Goal: Information Seeking & Learning: Learn about a topic

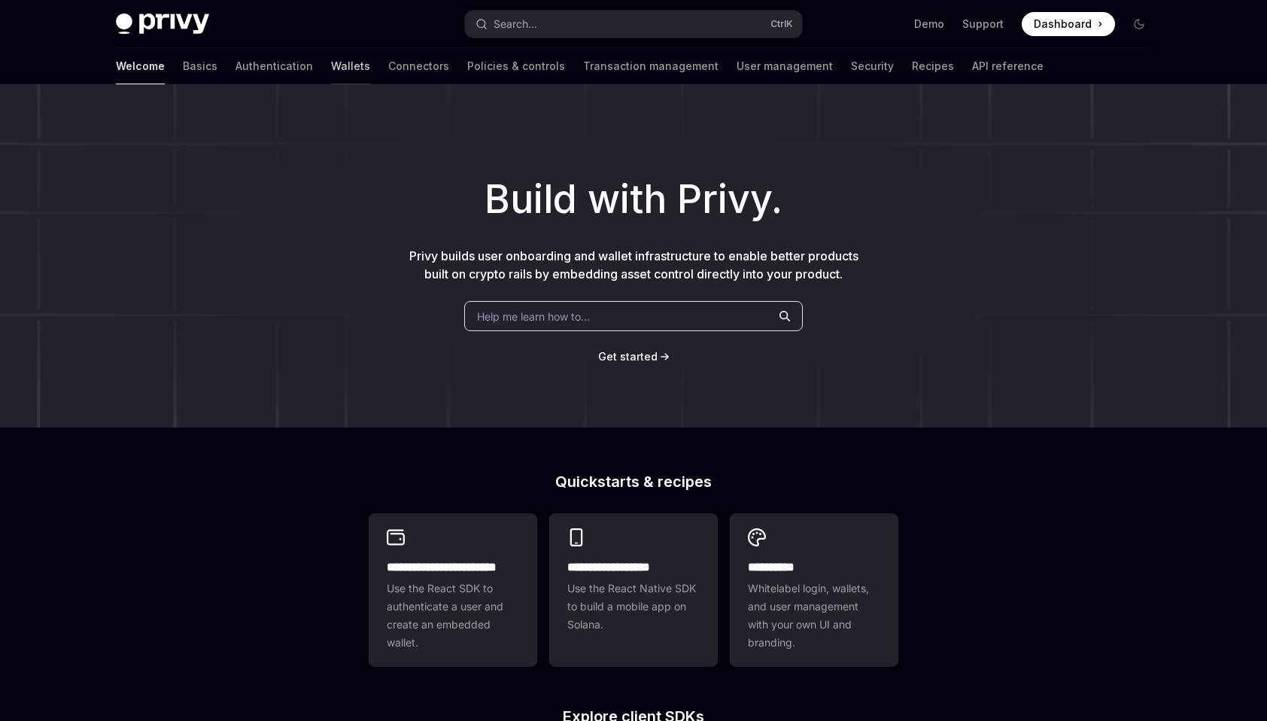
click at [331, 65] on link "Wallets" at bounding box center [350, 66] width 39 height 36
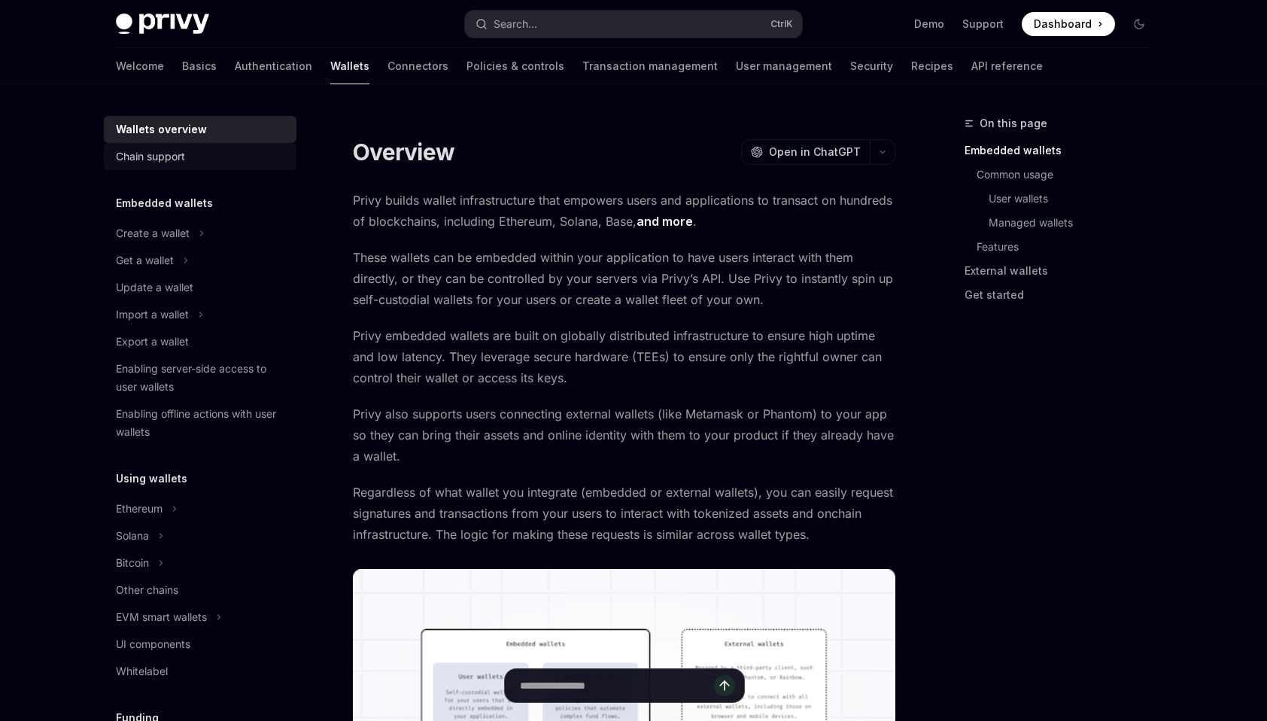
click at [184, 160] on div "Chain support" at bounding box center [150, 157] width 69 height 18
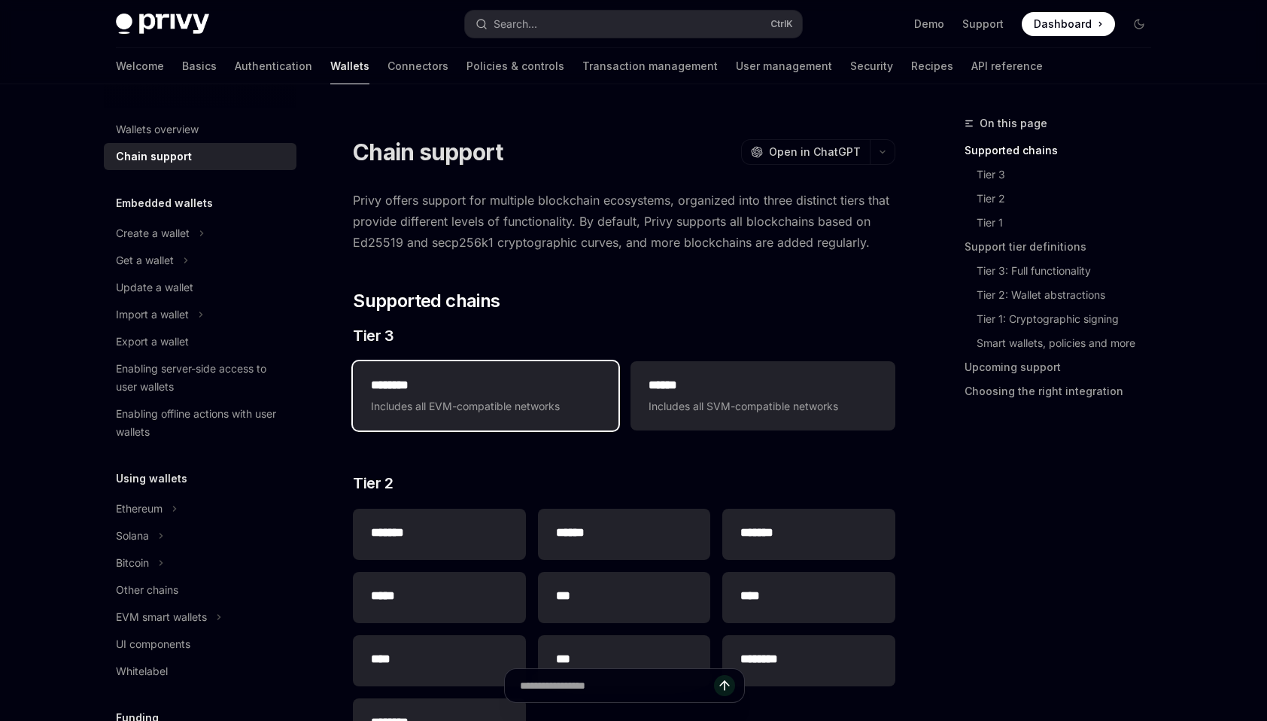
click at [528, 415] on div "******** Includes all EVM-compatible networks" at bounding box center [485, 395] width 265 height 69
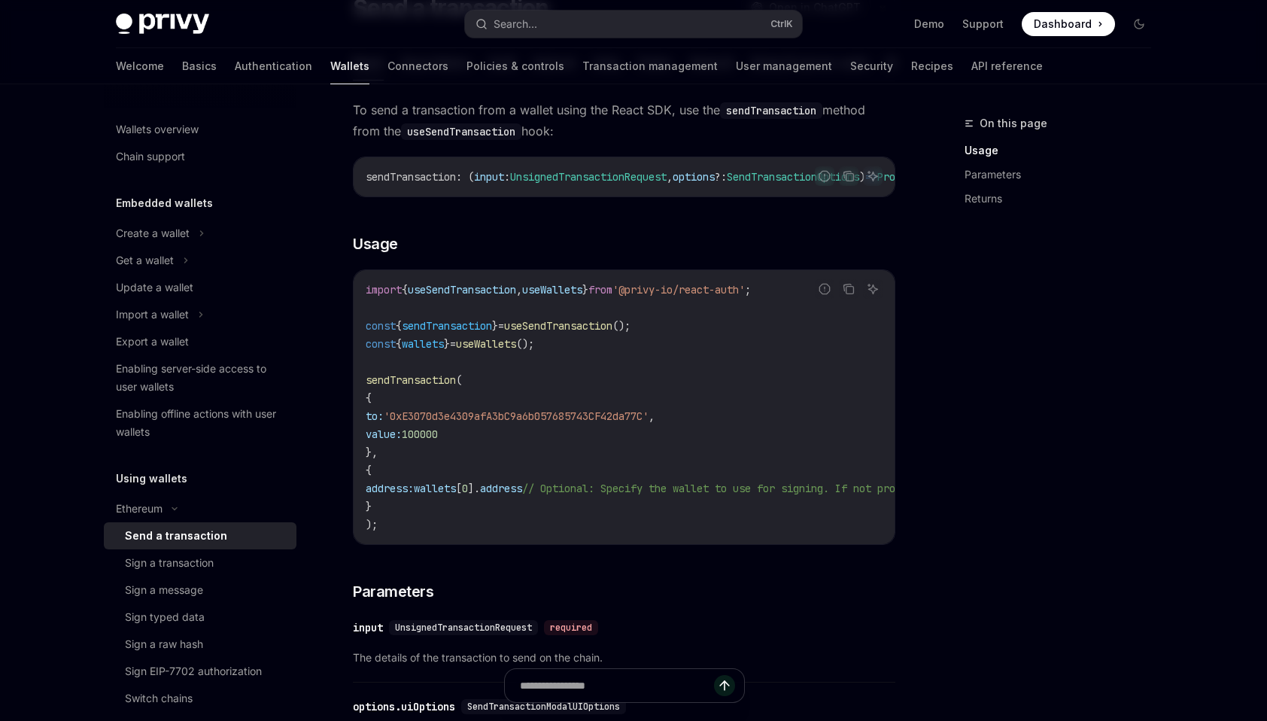
scroll to position [178, 0]
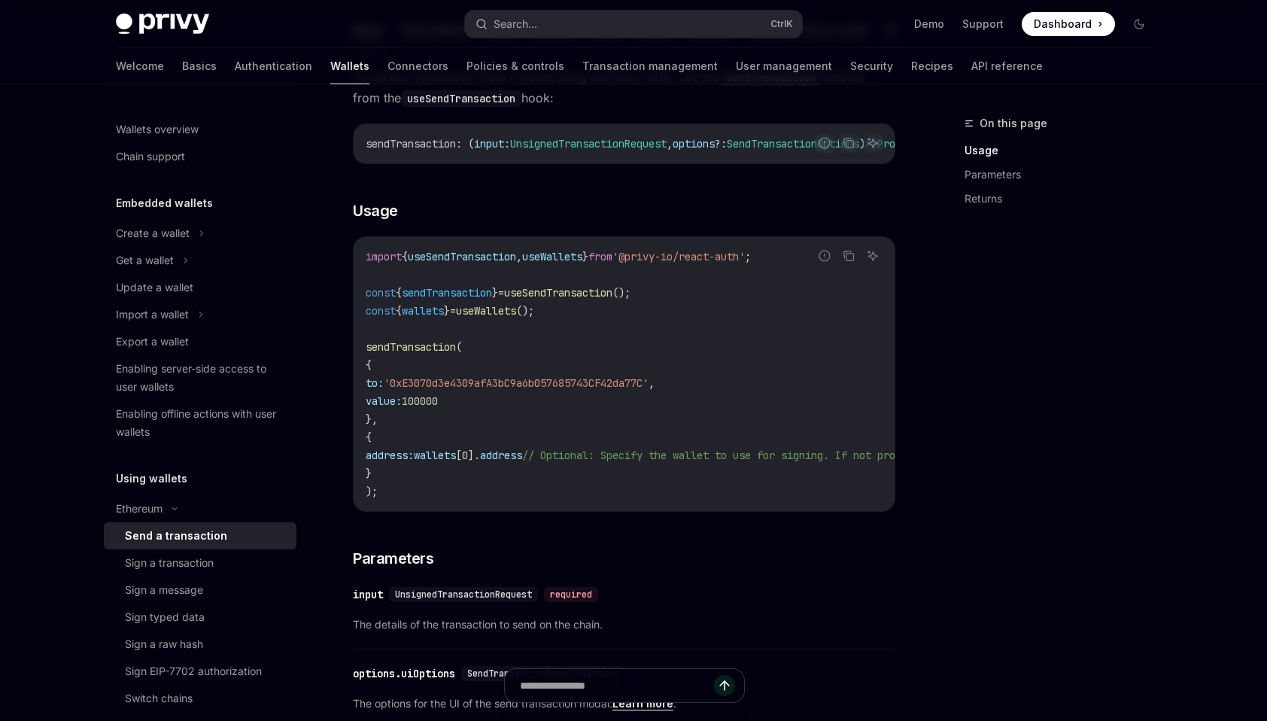
click at [528, 415] on code "import { useSendTransaction , useWallets } from '@privy-io/react-auth' ; const …" at bounding box center [760, 374] width 789 height 253
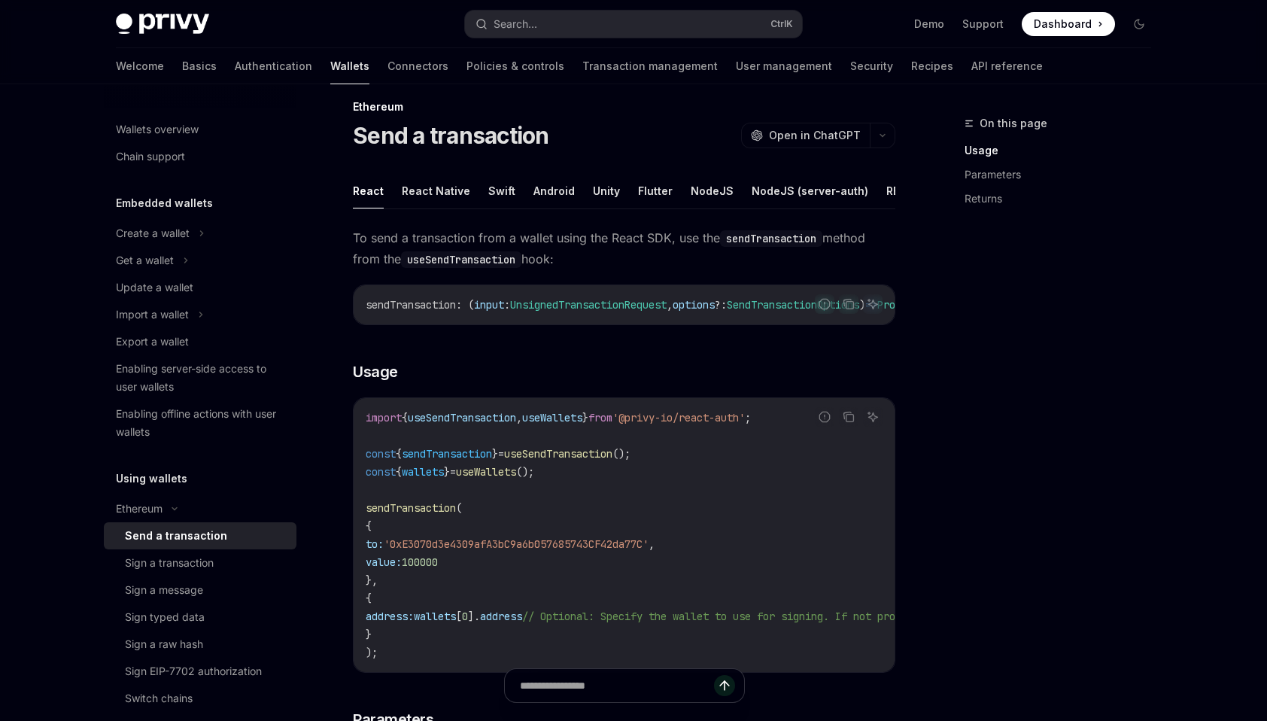
scroll to position [0, 0]
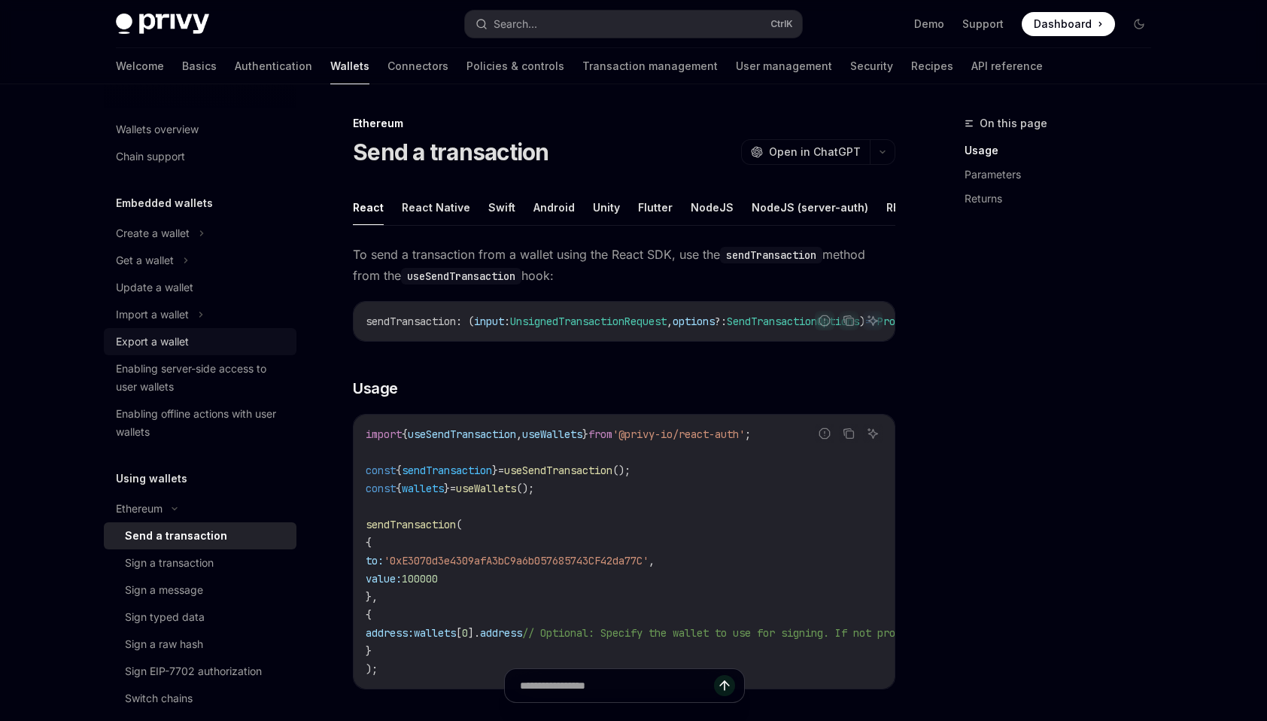
click at [194, 336] on div "Export a wallet" at bounding box center [202, 342] width 172 height 18
type textarea "*"
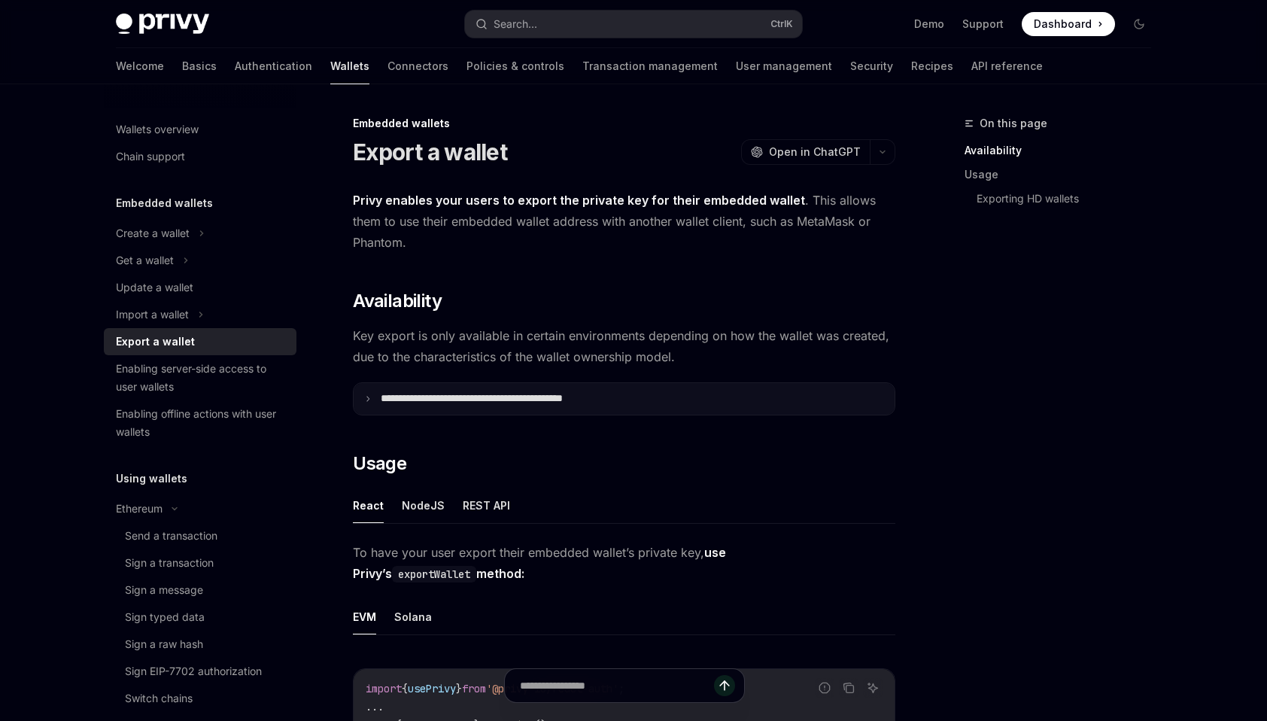
click at [497, 397] on p "**********" at bounding box center [505, 399] width 248 height 14
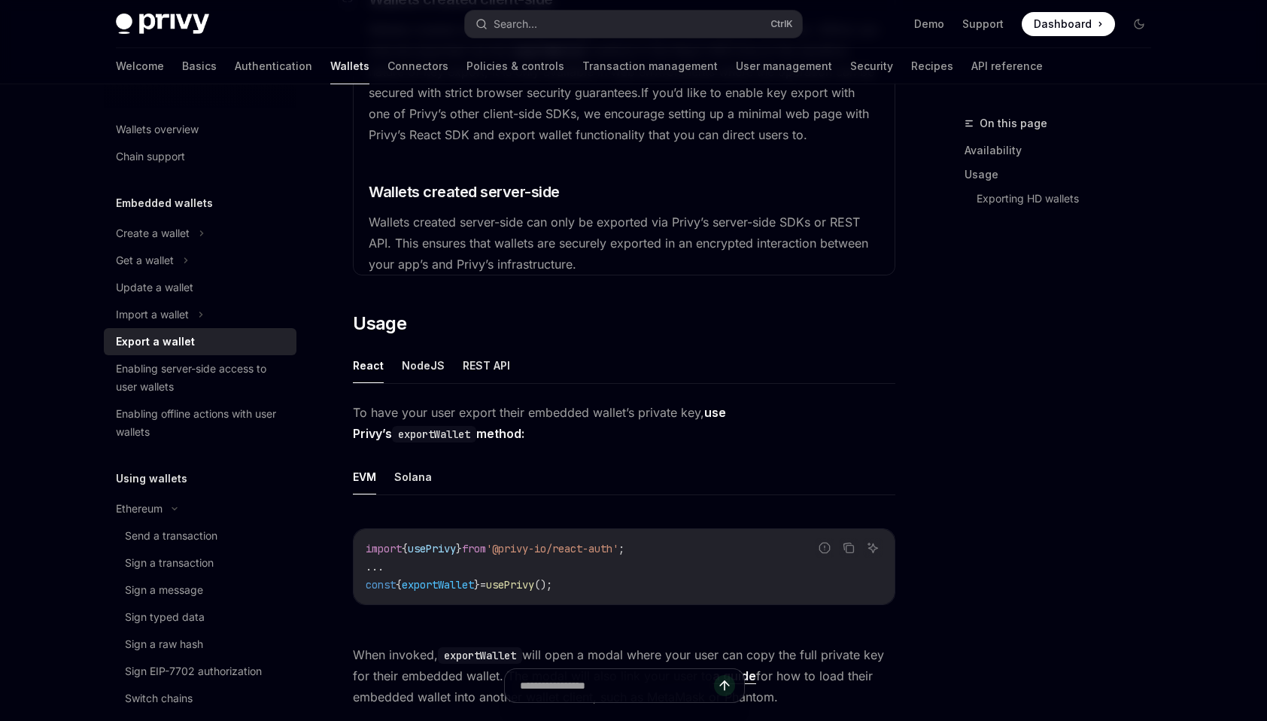
scroll to position [509, 0]
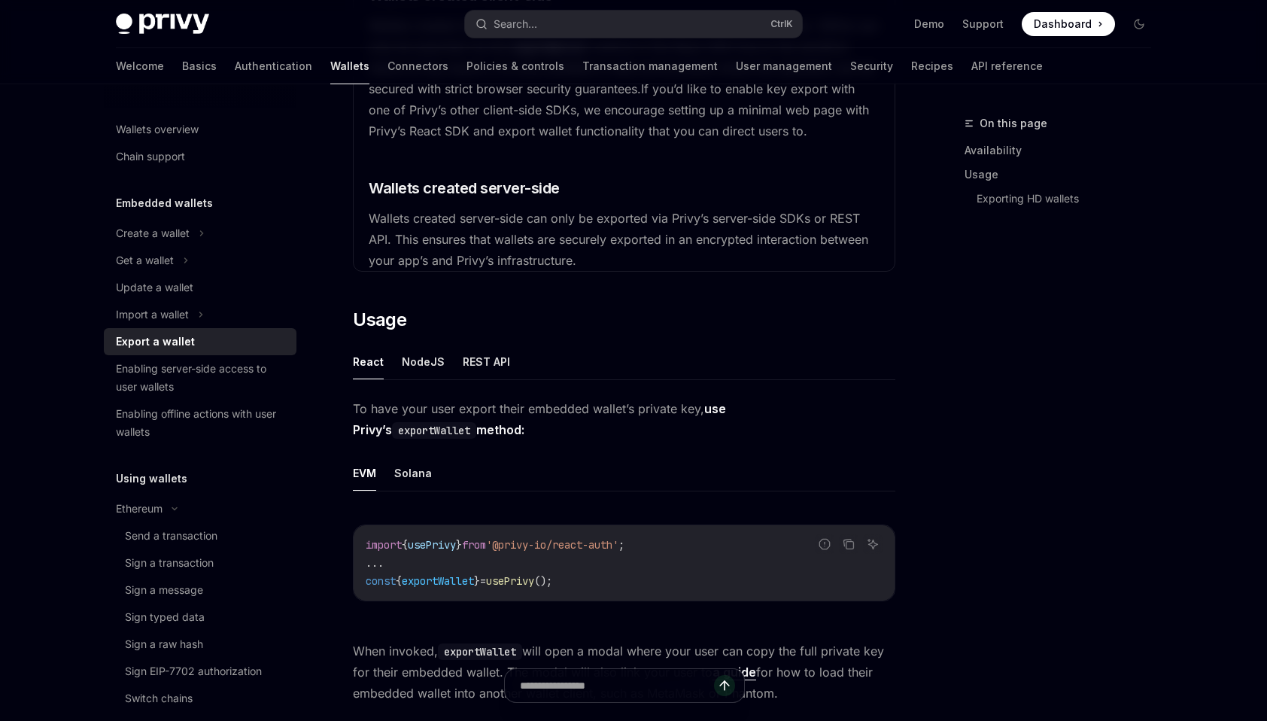
click at [595, 580] on code "import { usePrivy } from '@privy-io/react-auth' ; ... const { exportWallet } = …" at bounding box center [624, 563] width 517 height 54
click at [583, 581] on code "import { usePrivy } from '@privy-io/react-auth' ; ... const { exportWallet } = …" at bounding box center [624, 563] width 517 height 54
click at [845, 542] on icon "Copy the contents from the code block" at bounding box center [849, 544] width 12 height 12
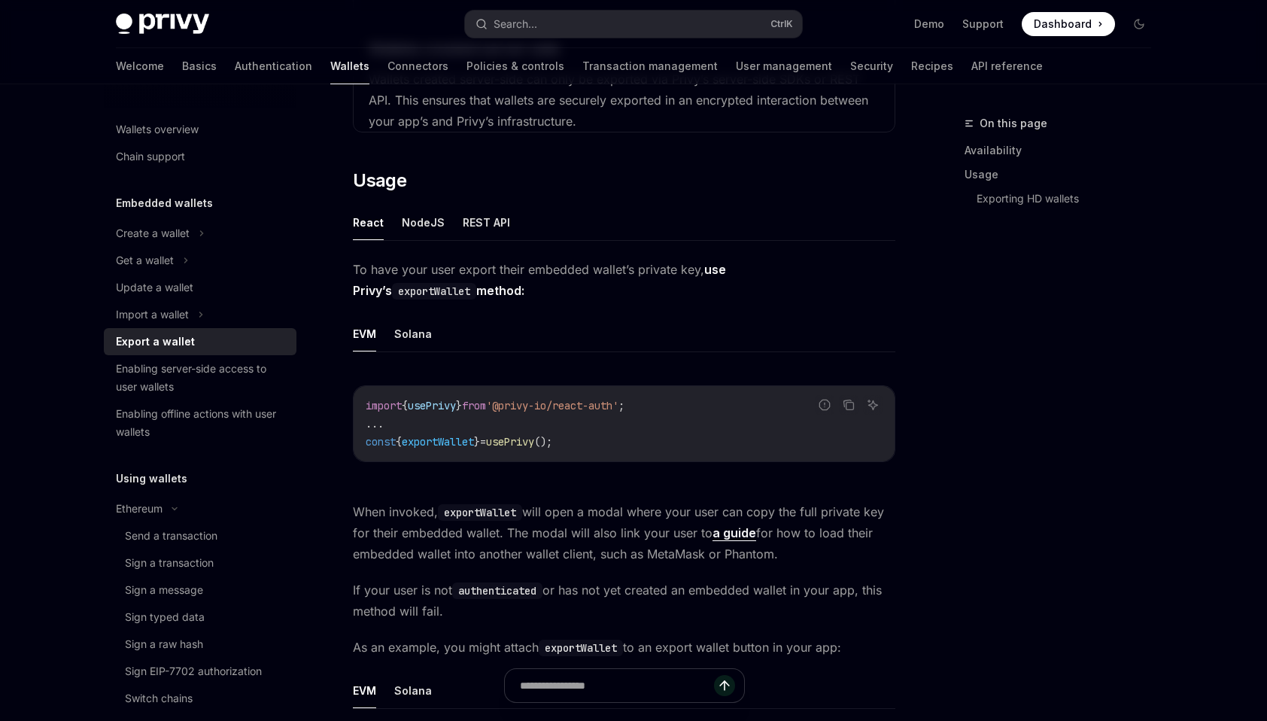
scroll to position [649, 0]
click at [492, 513] on code "exportWallet" at bounding box center [480, 512] width 84 height 17
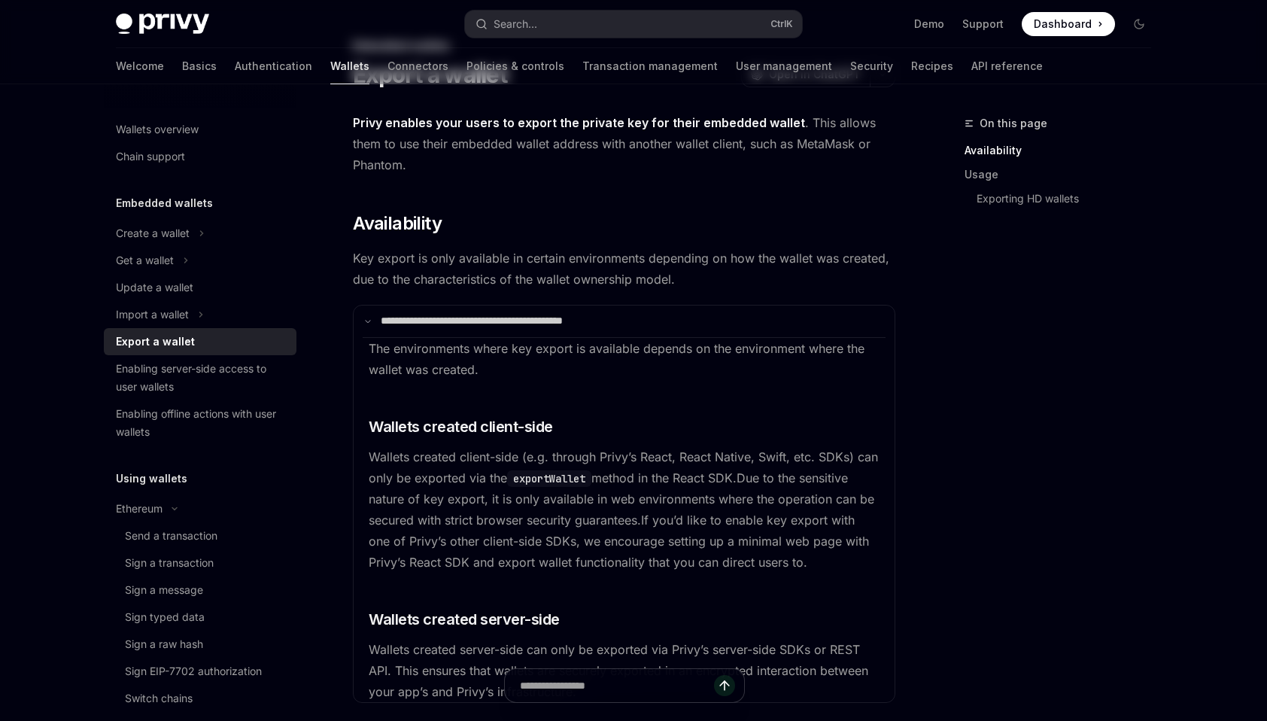
scroll to position [0, 0]
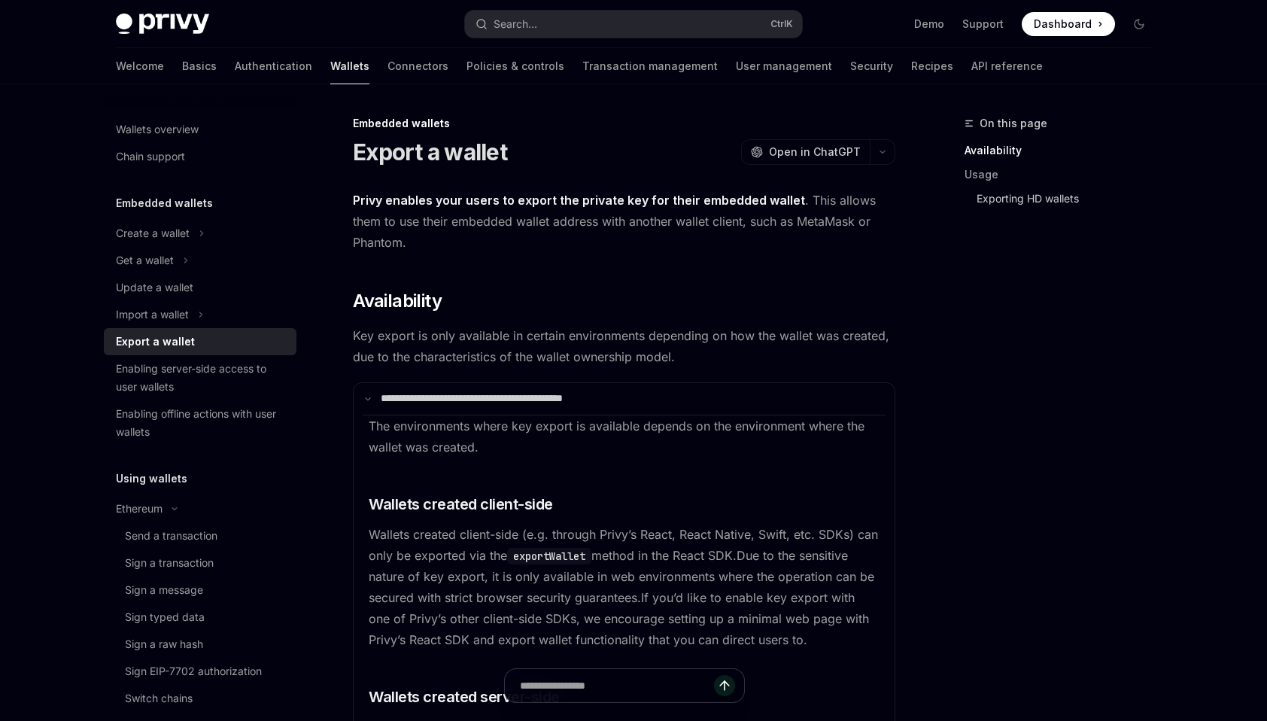
click at [1029, 205] on link "Exporting HD wallets" at bounding box center [1064, 199] width 199 height 24
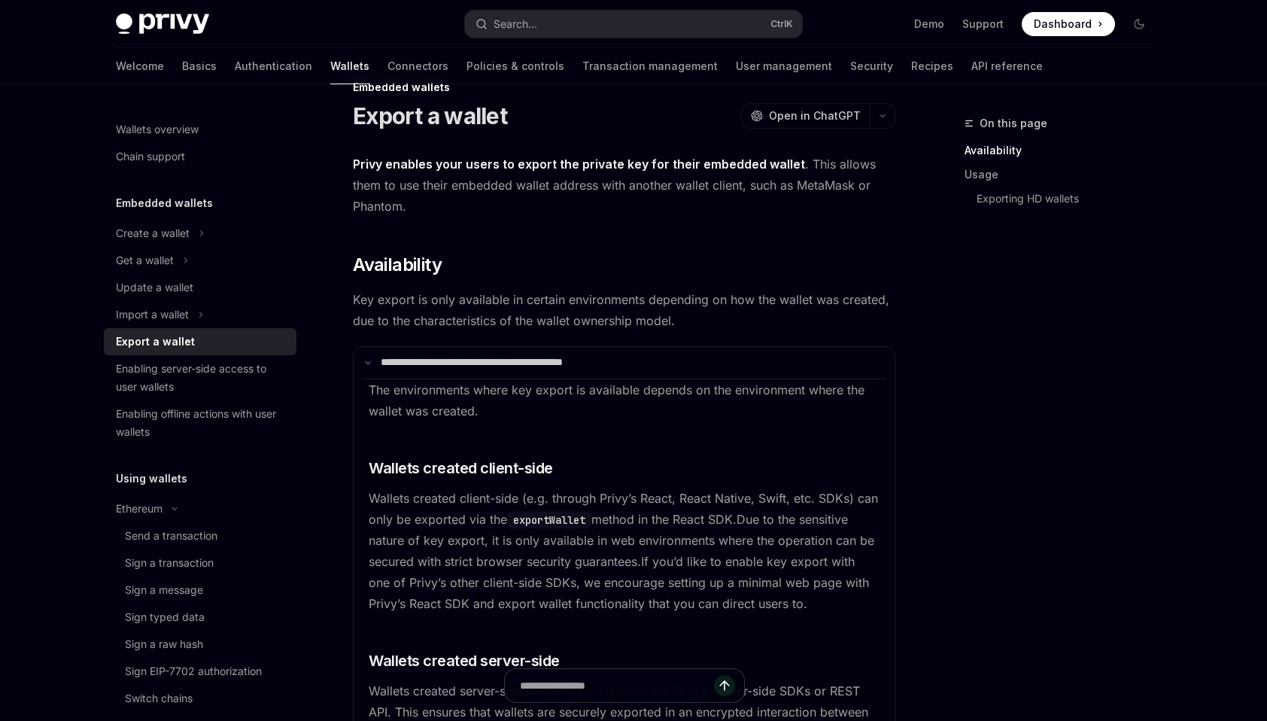
scroll to position [29, 0]
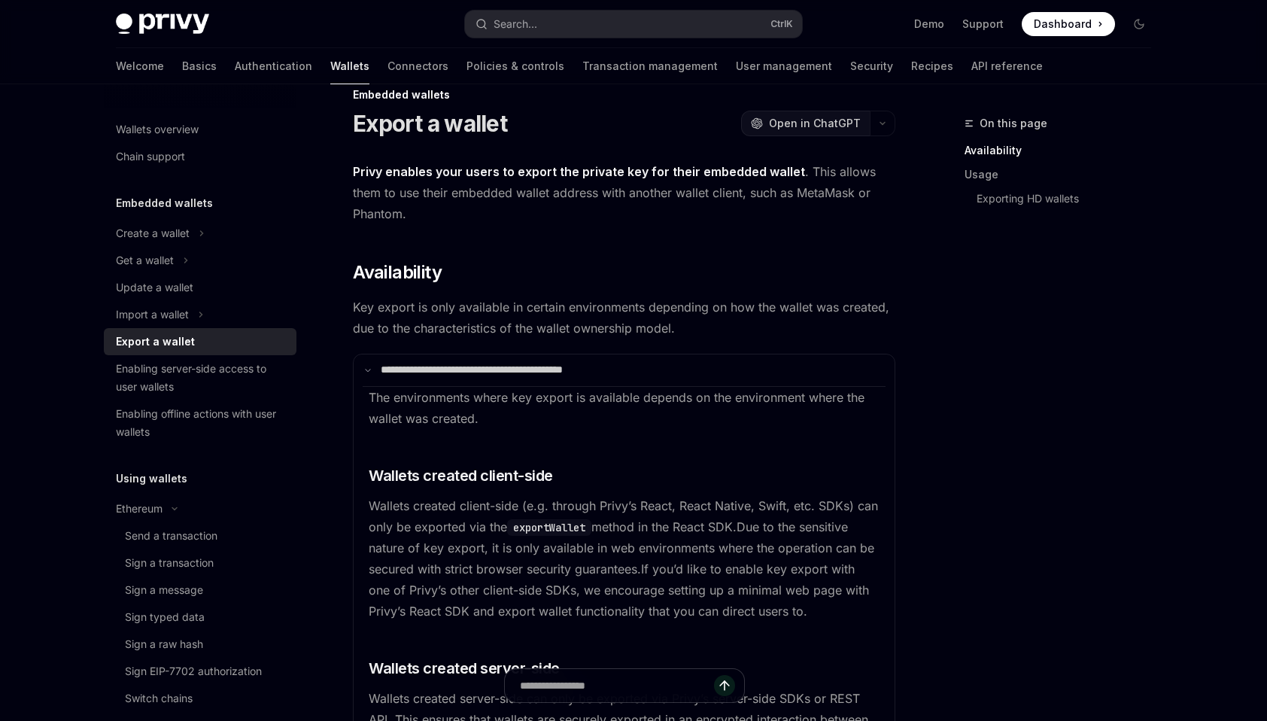
click at [850, 114] on button "OpenAI Open in ChatGPT" at bounding box center [805, 124] width 129 height 26
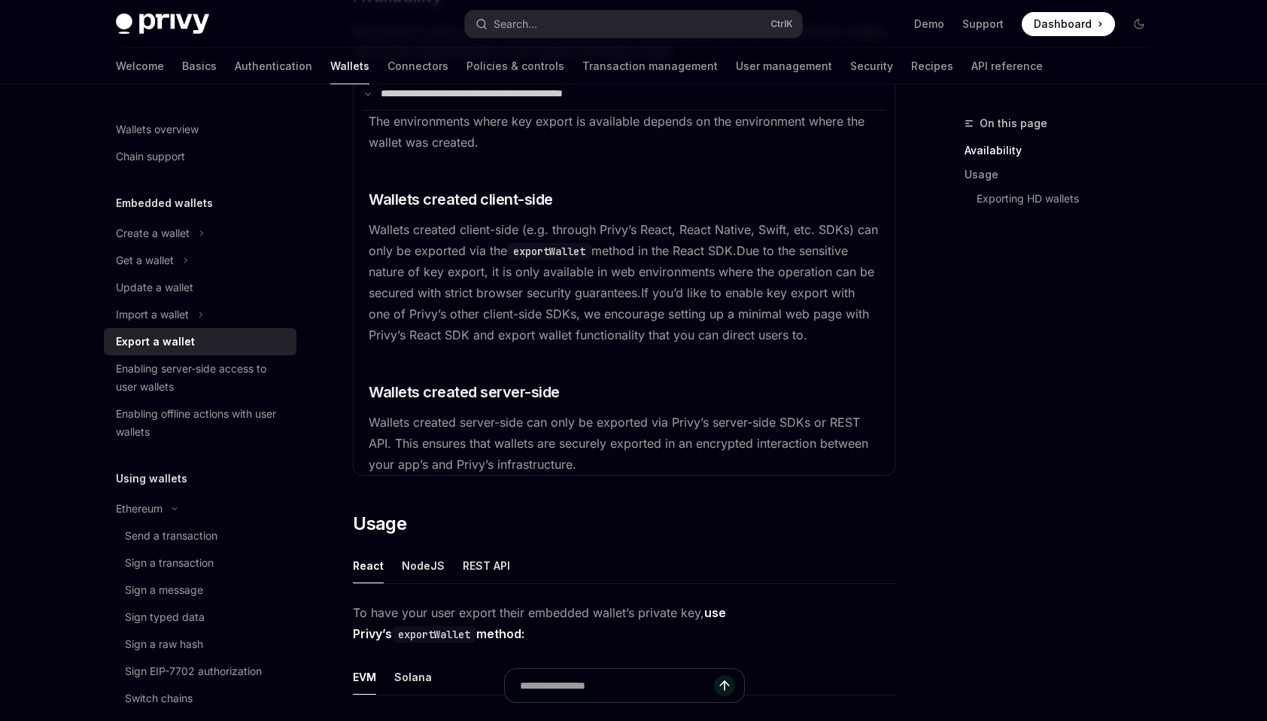
scroll to position [306, 0]
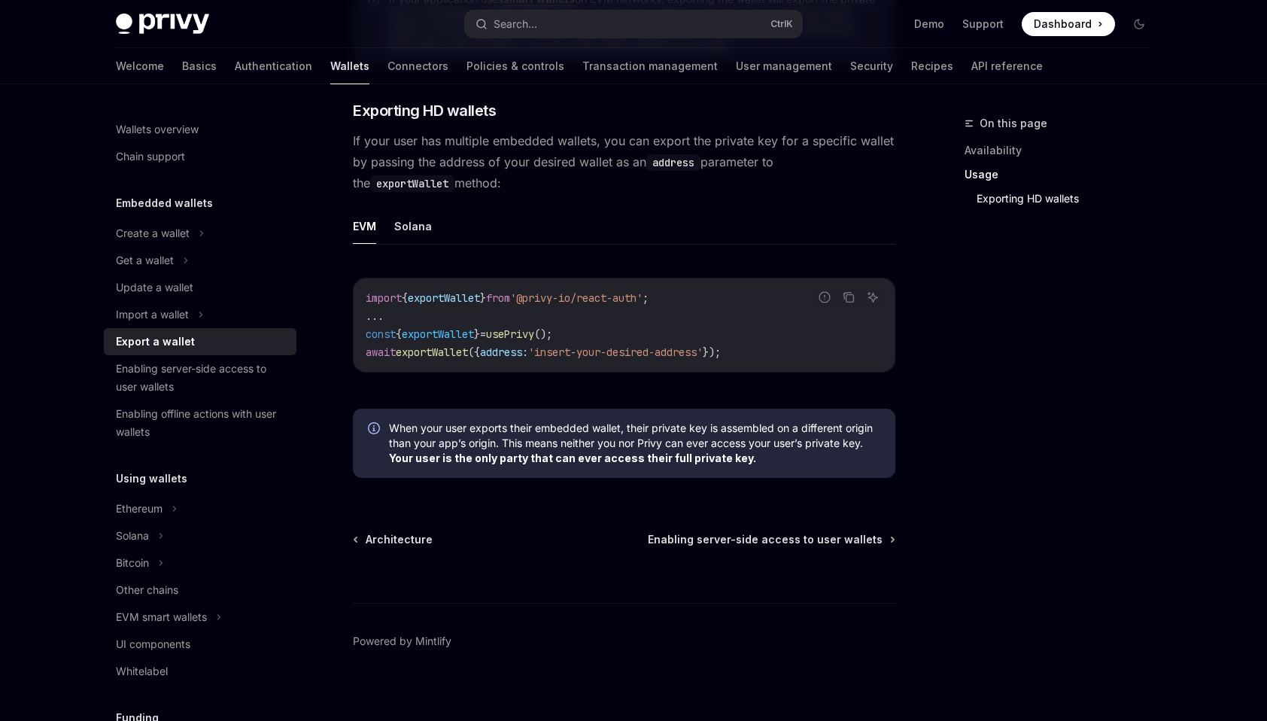
scroll to position [1467, 0]
click at [1001, 160] on link "Availability" at bounding box center [1064, 150] width 199 height 24
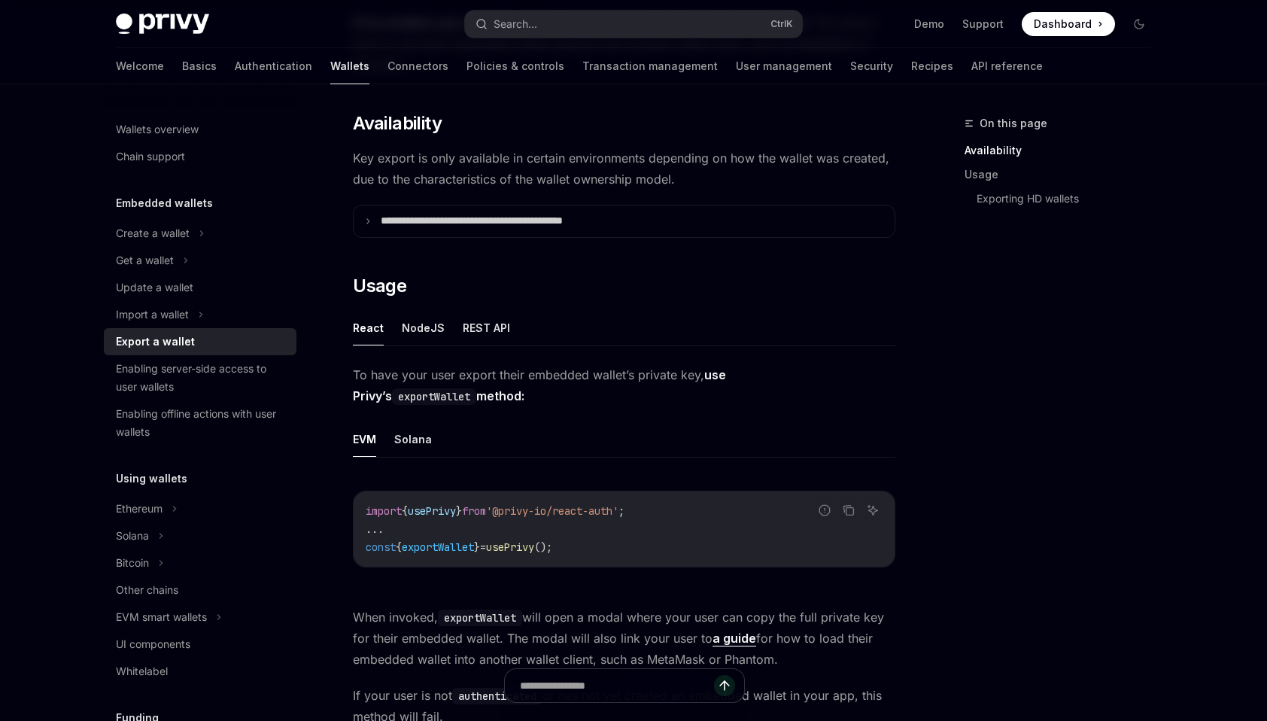
scroll to position [175, 0]
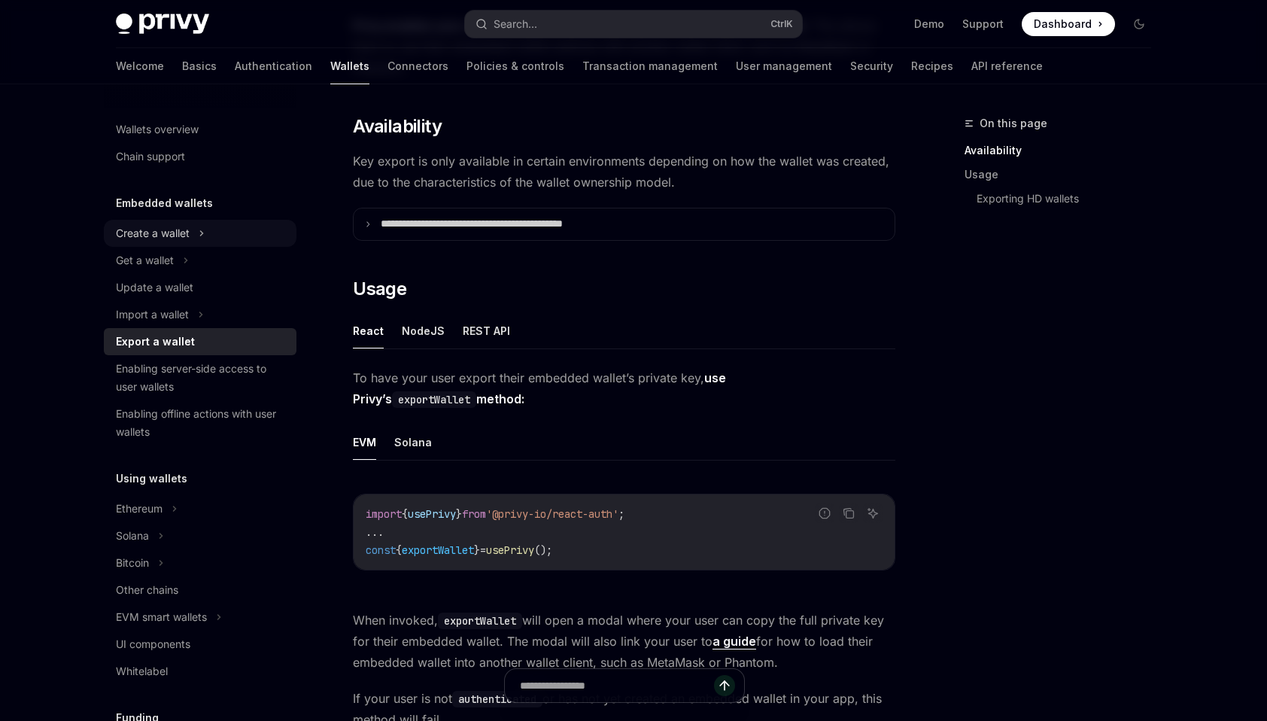
click at [202, 230] on icon at bounding box center [202, 233] width 6 height 18
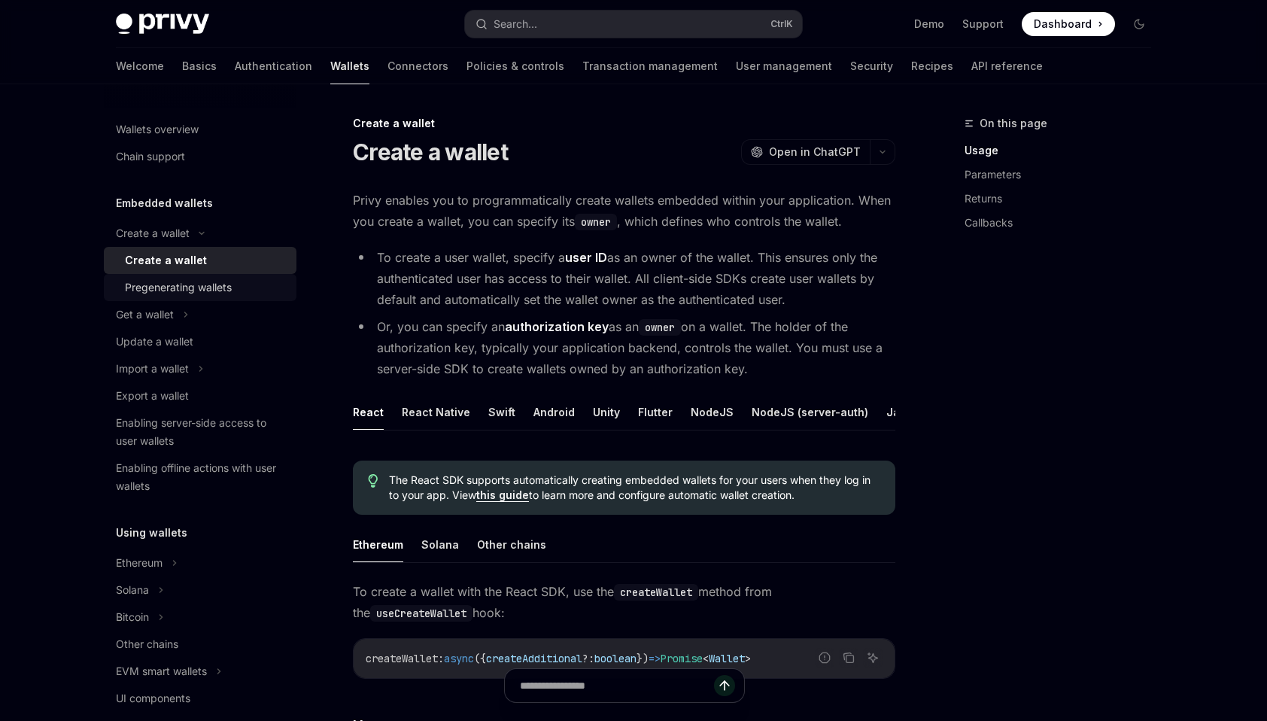
click at [202, 280] on div "Pregenerating wallets" at bounding box center [178, 287] width 107 height 18
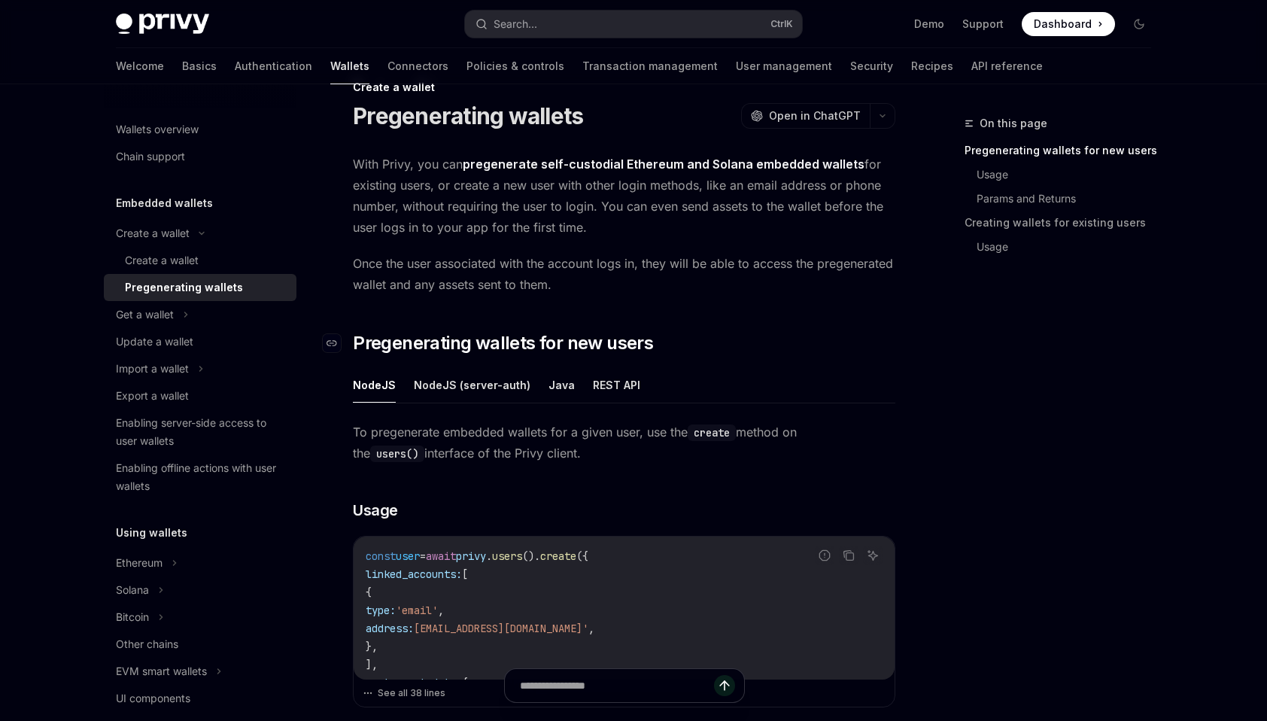
scroll to position [39, 0]
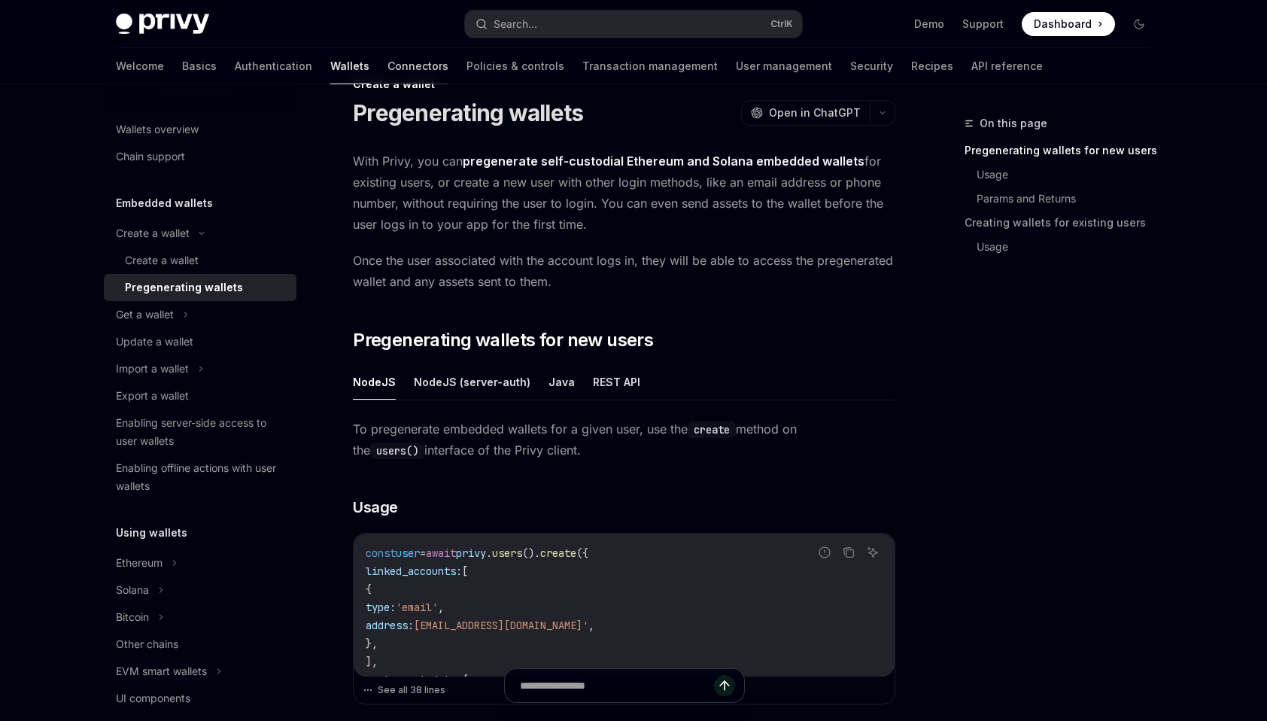
click at [388, 66] on link "Connectors" at bounding box center [418, 66] width 61 height 36
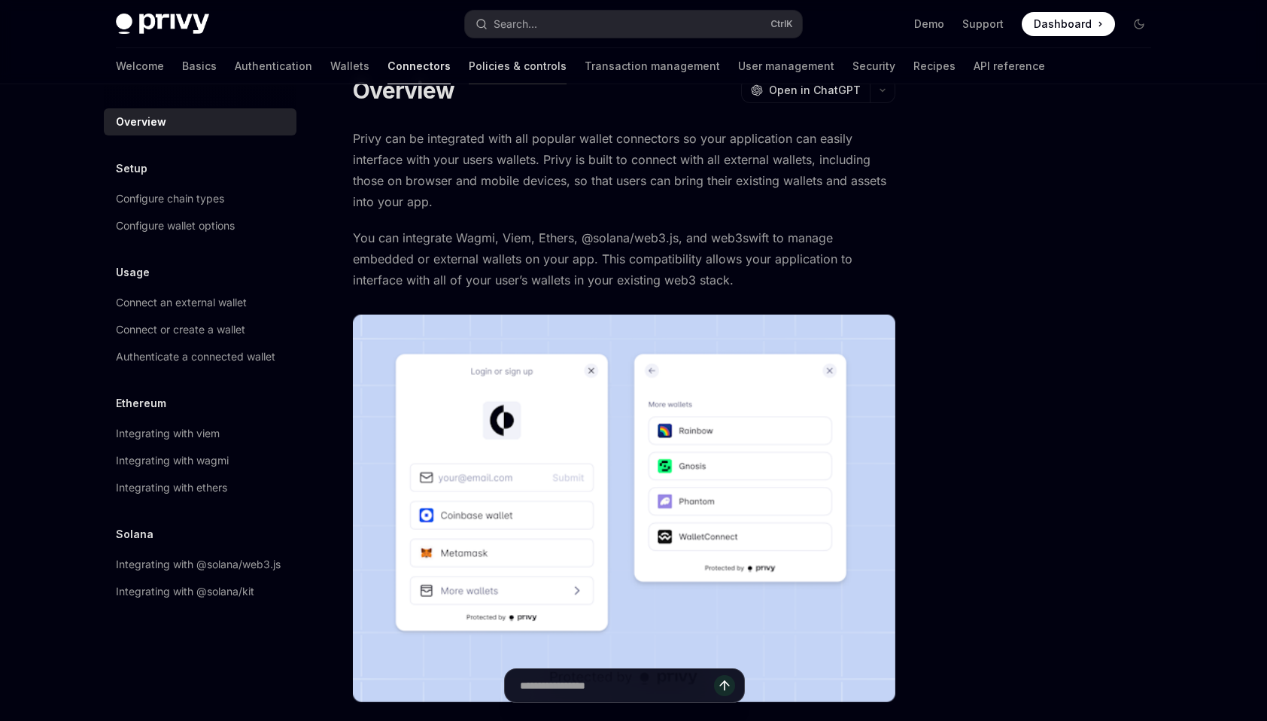
click at [469, 68] on link "Policies & controls" at bounding box center [518, 66] width 98 height 36
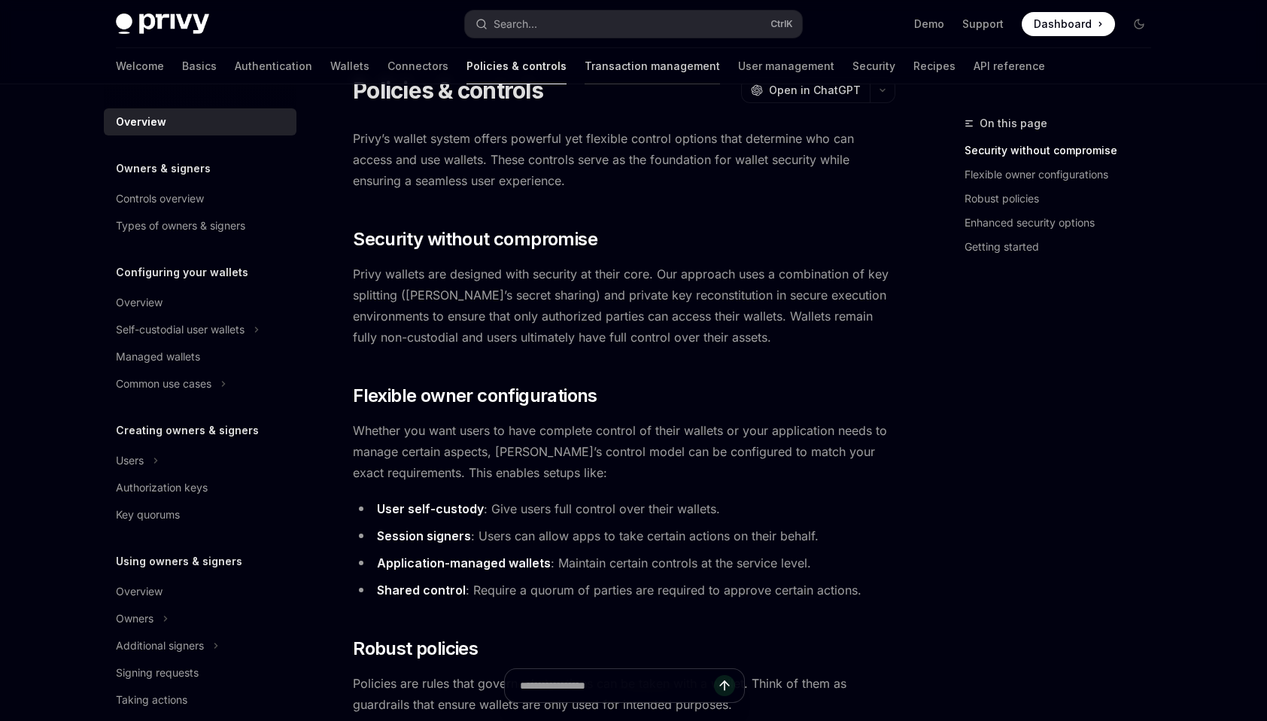
click at [585, 62] on link "Transaction management" at bounding box center [652, 66] width 135 height 36
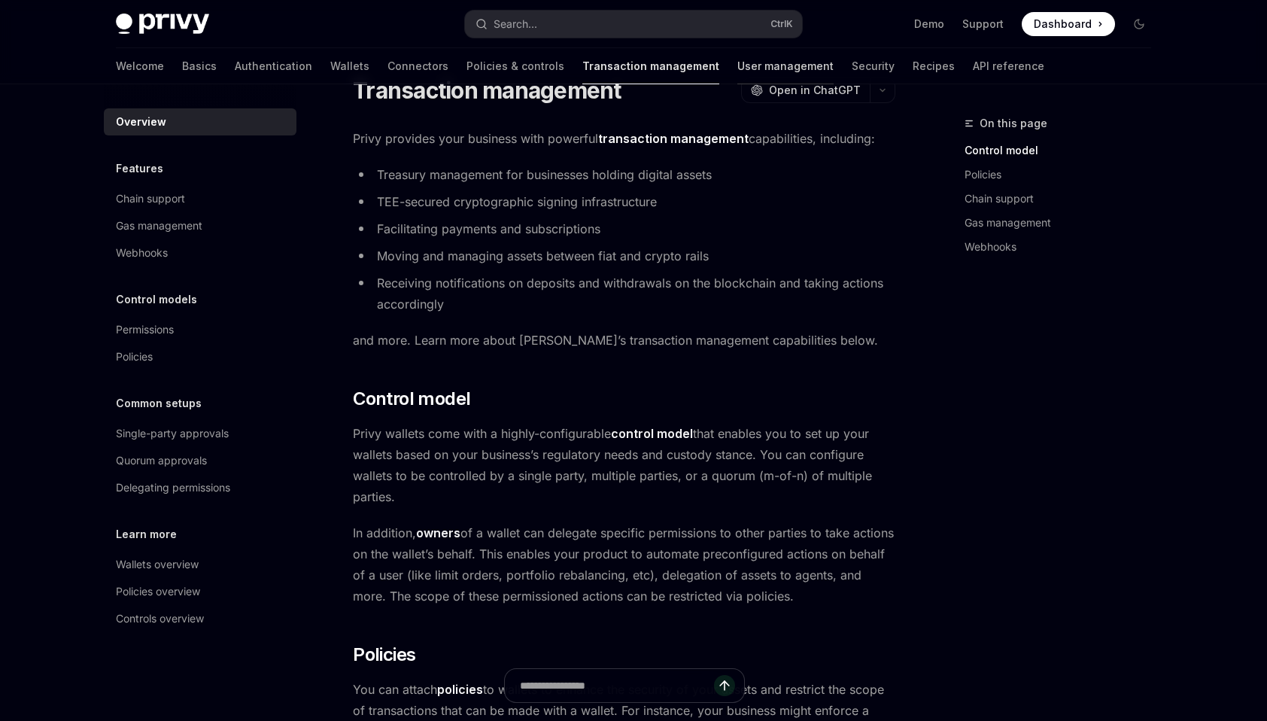
click at [738, 60] on link "User management" at bounding box center [786, 66] width 96 height 36
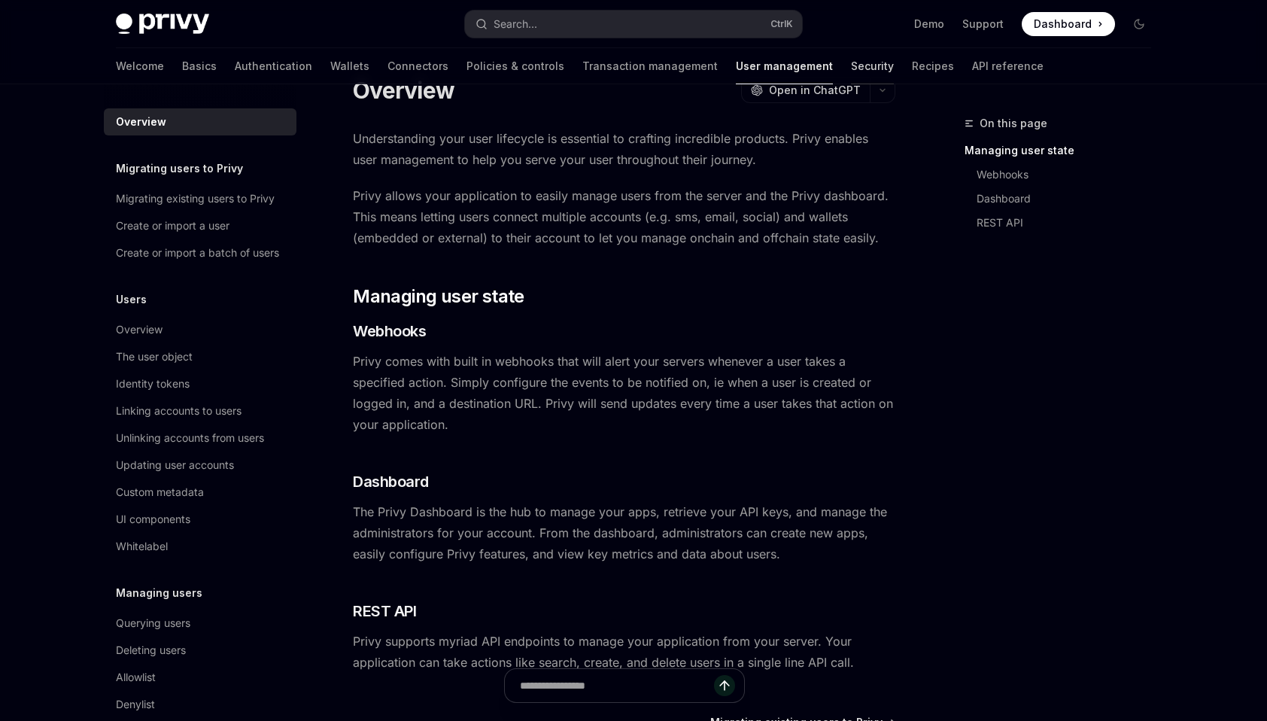
click at [851, 63] on link "Security" at bounding box center [872, 66] width 43 height 36
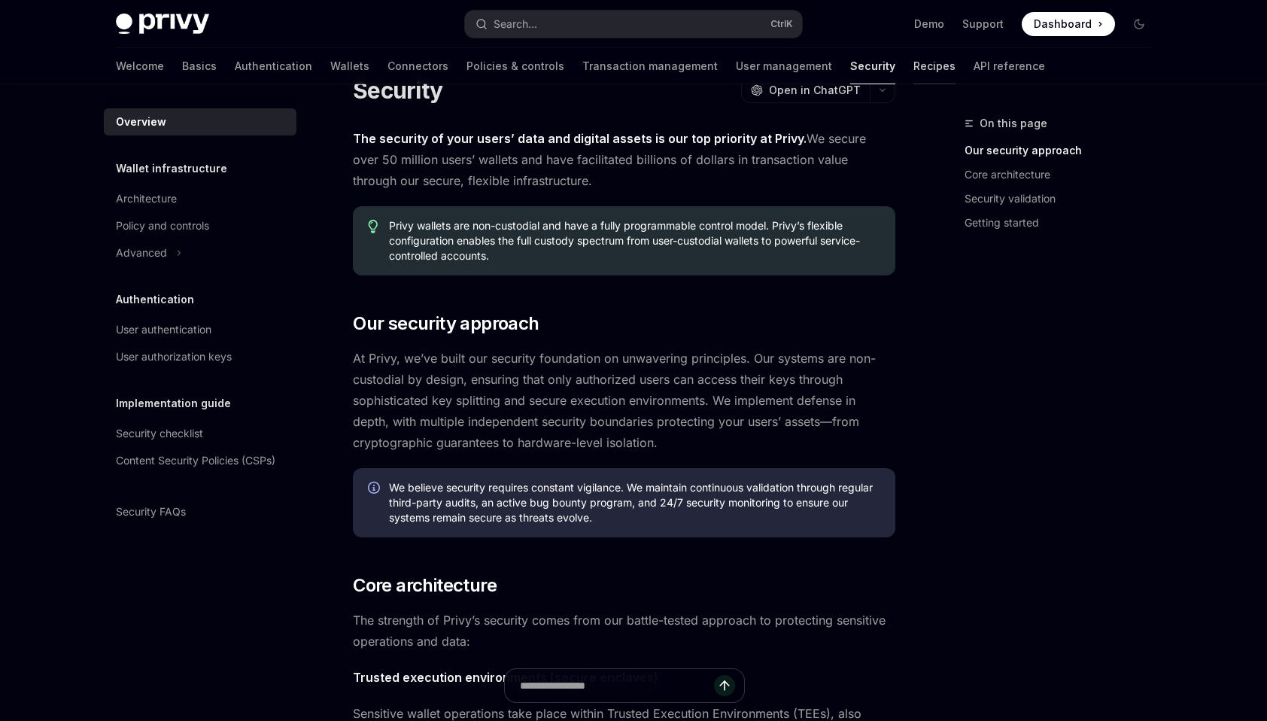
click at [914, 65] on link "Recipes" at bounding box center [935, 66] width 42 height 36
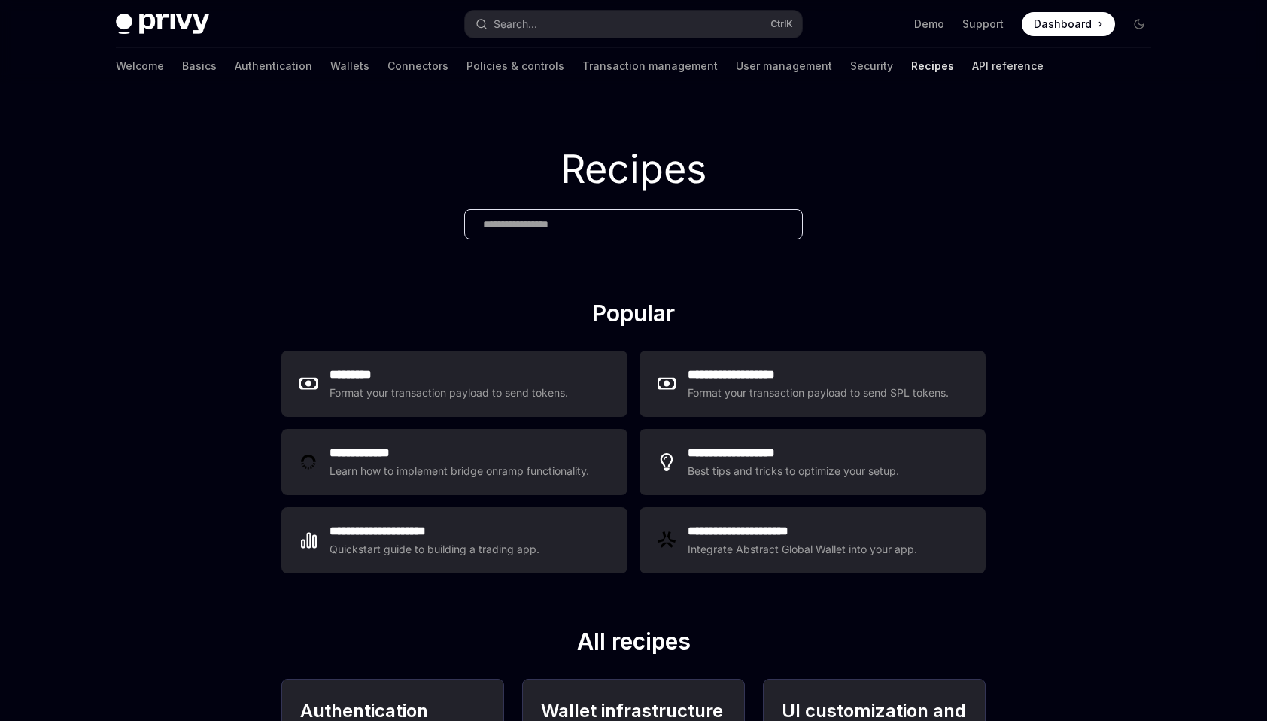
click at [972, 69] on link "API reference" at bounding box center [1008, 66] width 72 height 36
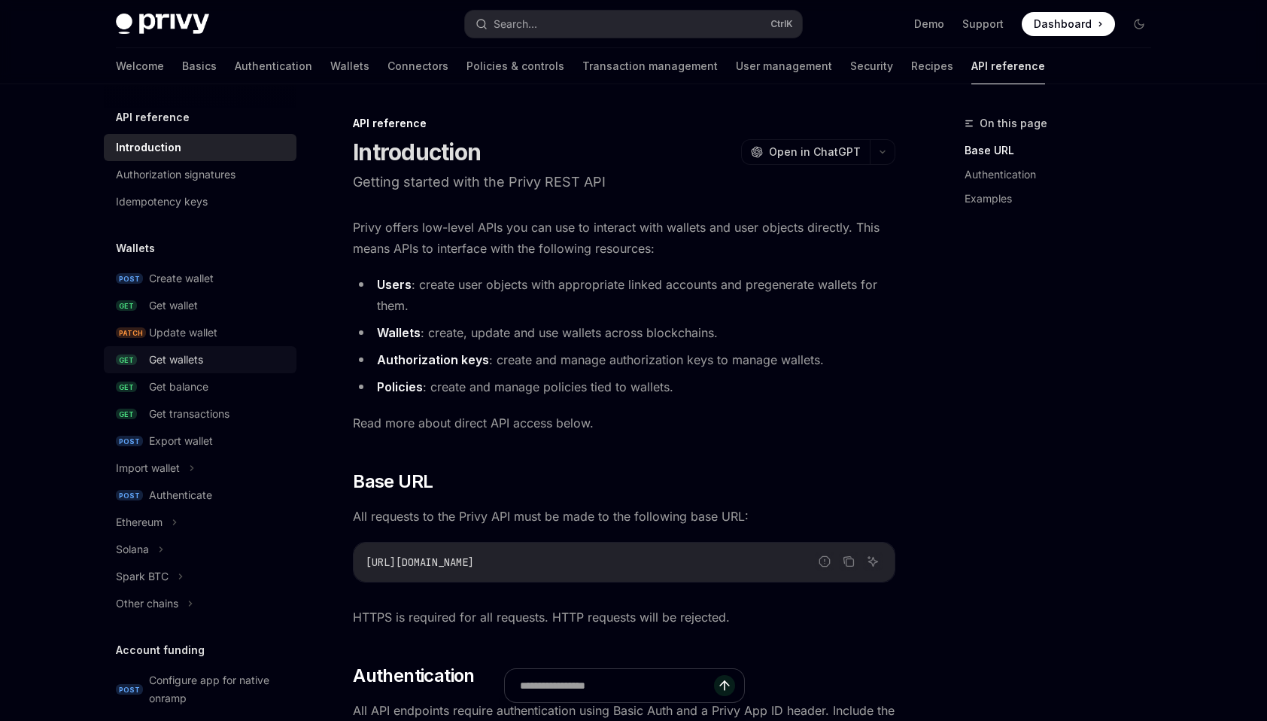
click at [182, 360] on div "Get wallets" at bounding box center [176, 360] width 54 height 18
type textarea "*"
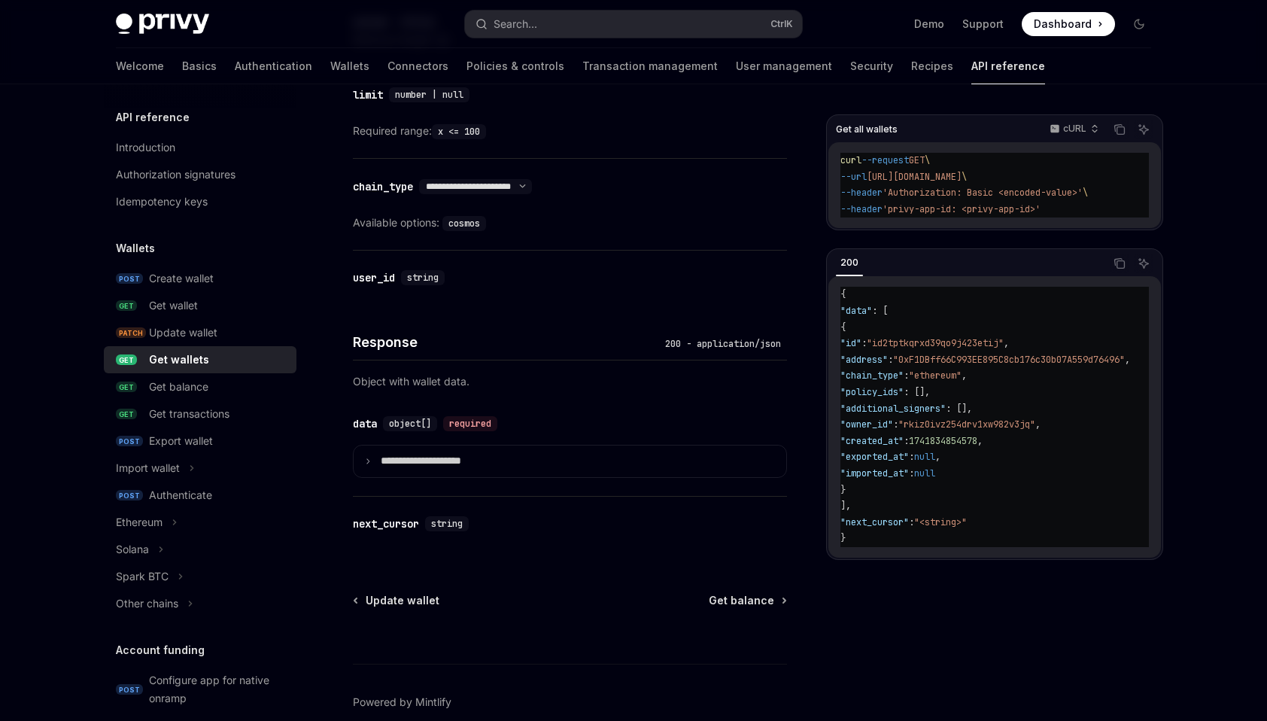
scroll to position [634, 0]
